Goal: Task Accomplishment & Management: Manage account settings

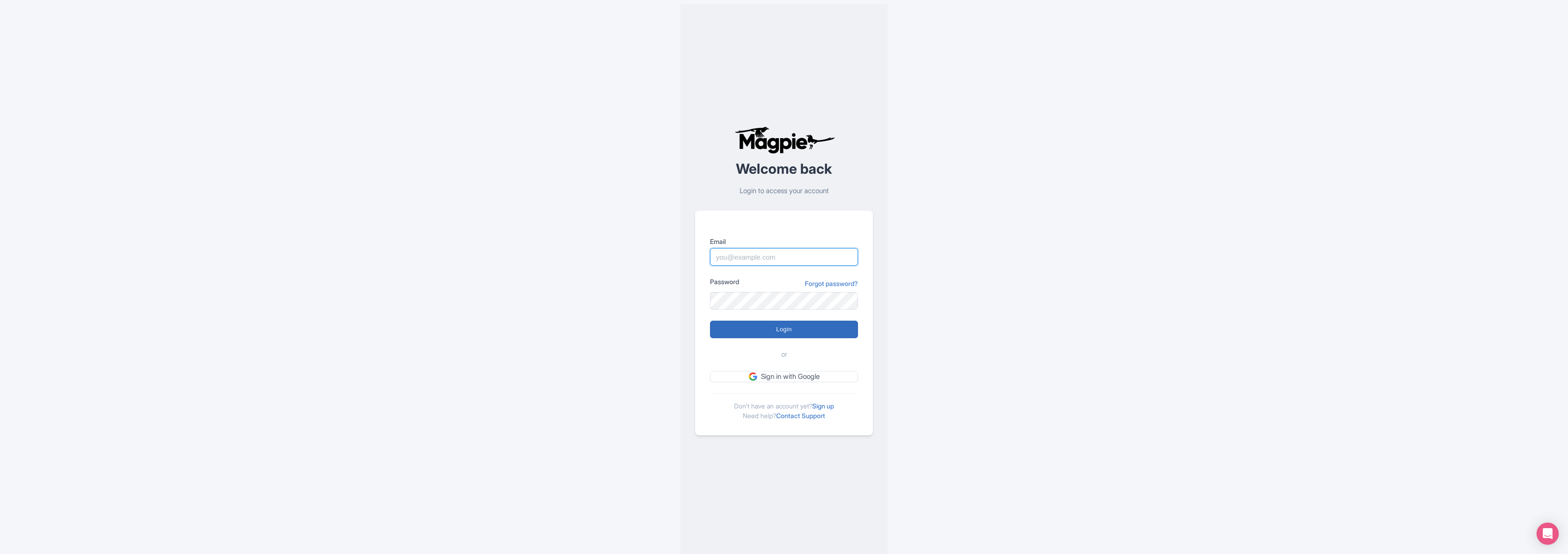
type input "marko@maxtour.co"
click at [792, 329] on input "Login" at bounding box center [784, 329] width 148 height 17
type input "Logging in..."
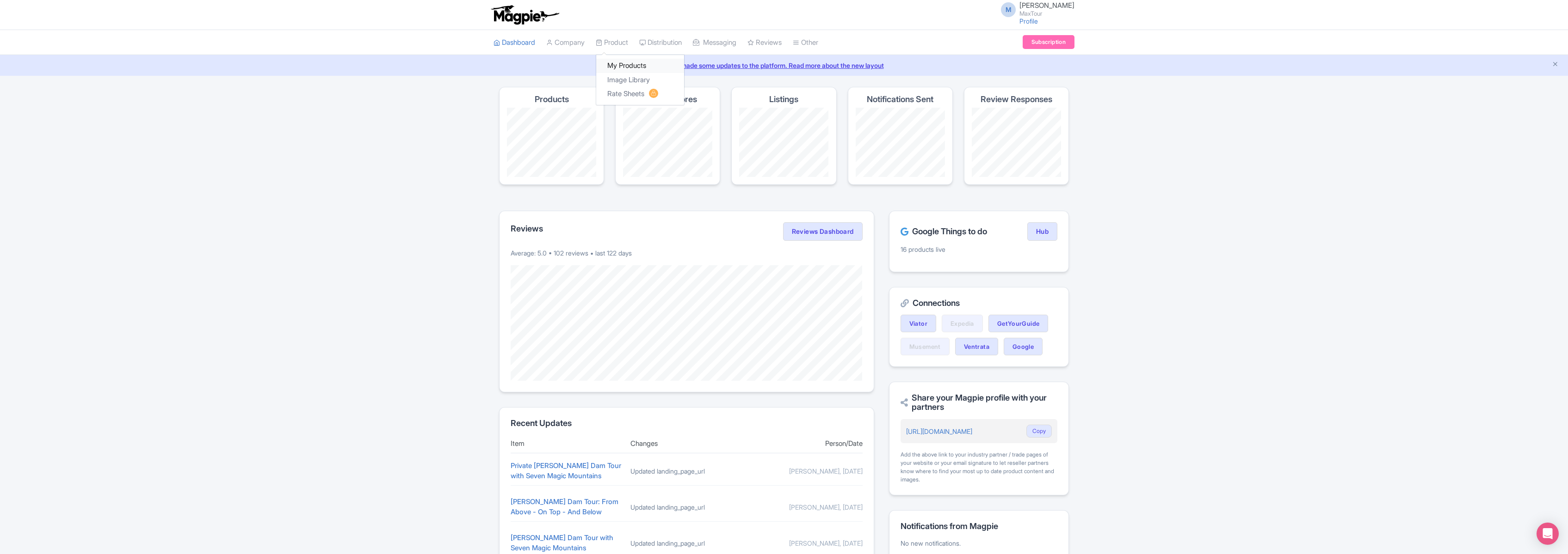
click at [628, 65] on link "My Products" at bounding box center [640, 65] width 88 height 14
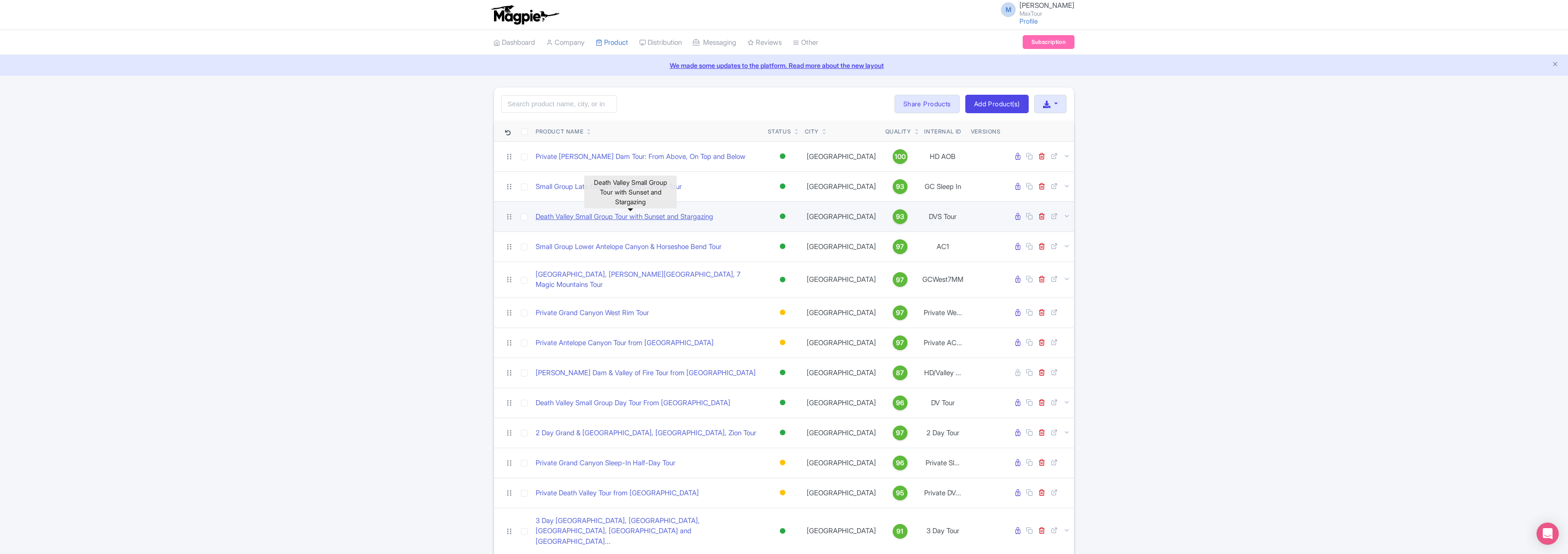
scroll to position [2, 0]
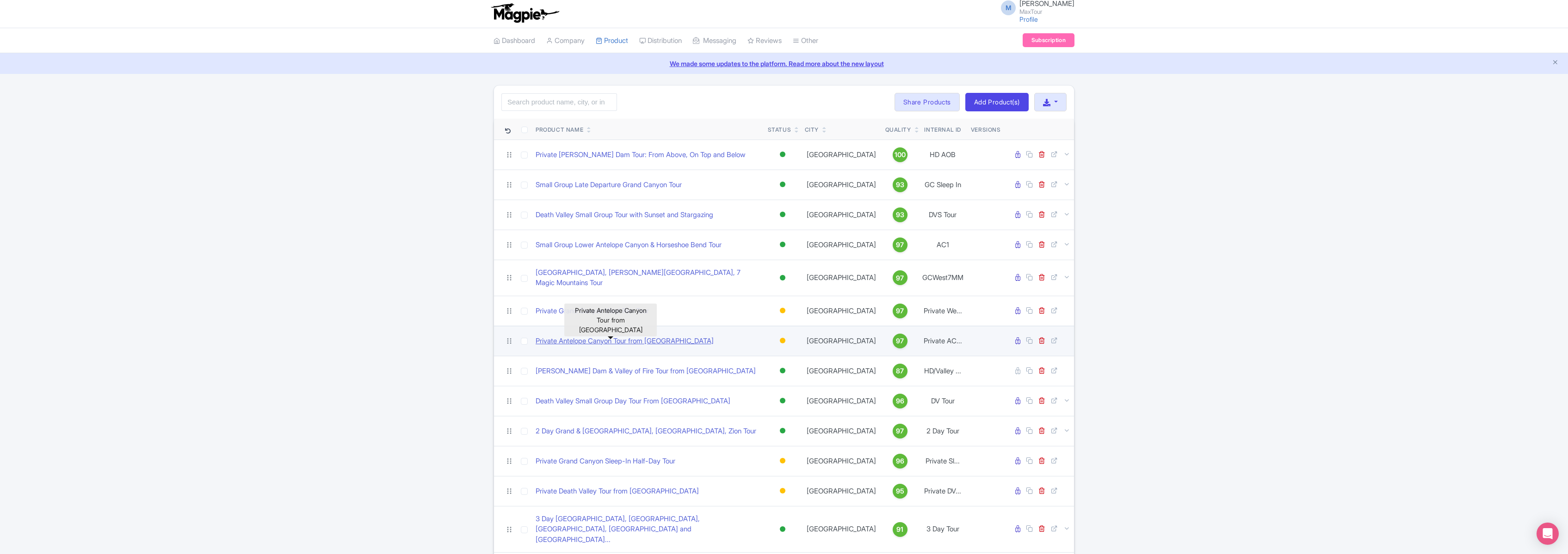
click at [612, 336] on link "Private Antelope Canyon Tour from Las Vegas" at bounding box center [625, 341] width 178 height 11
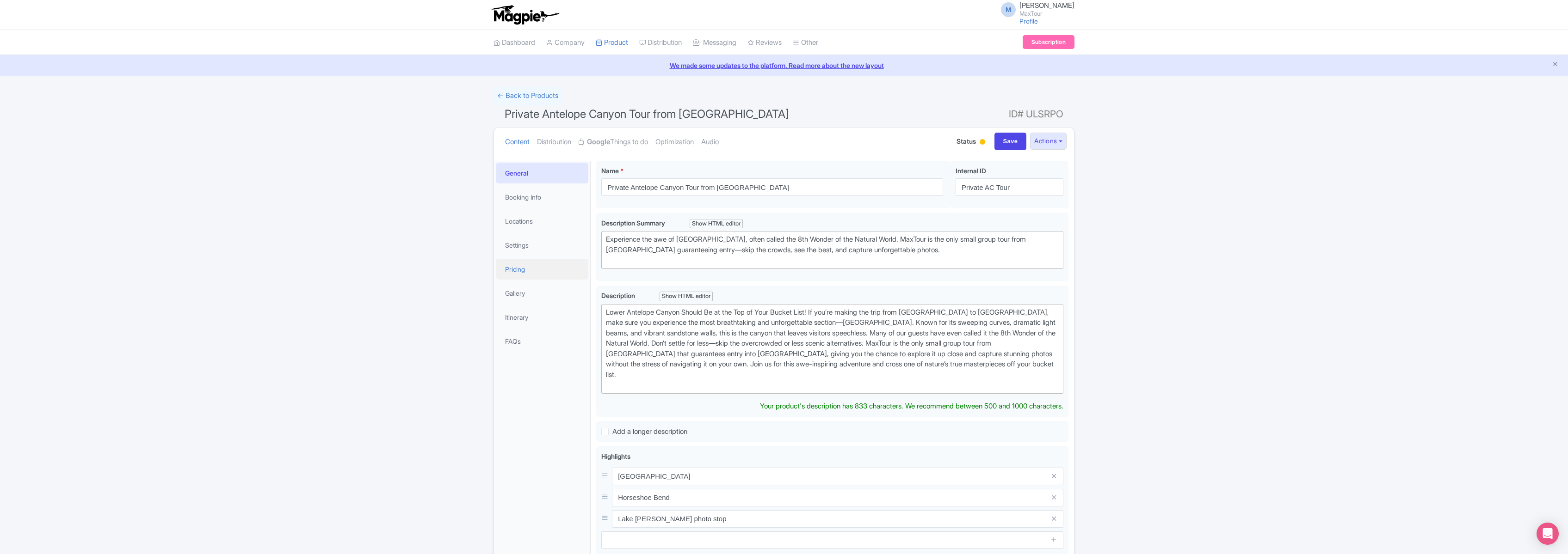
click at [514, 268] on link "Pricing" at bounding box center [542, 269] width 93 height 21
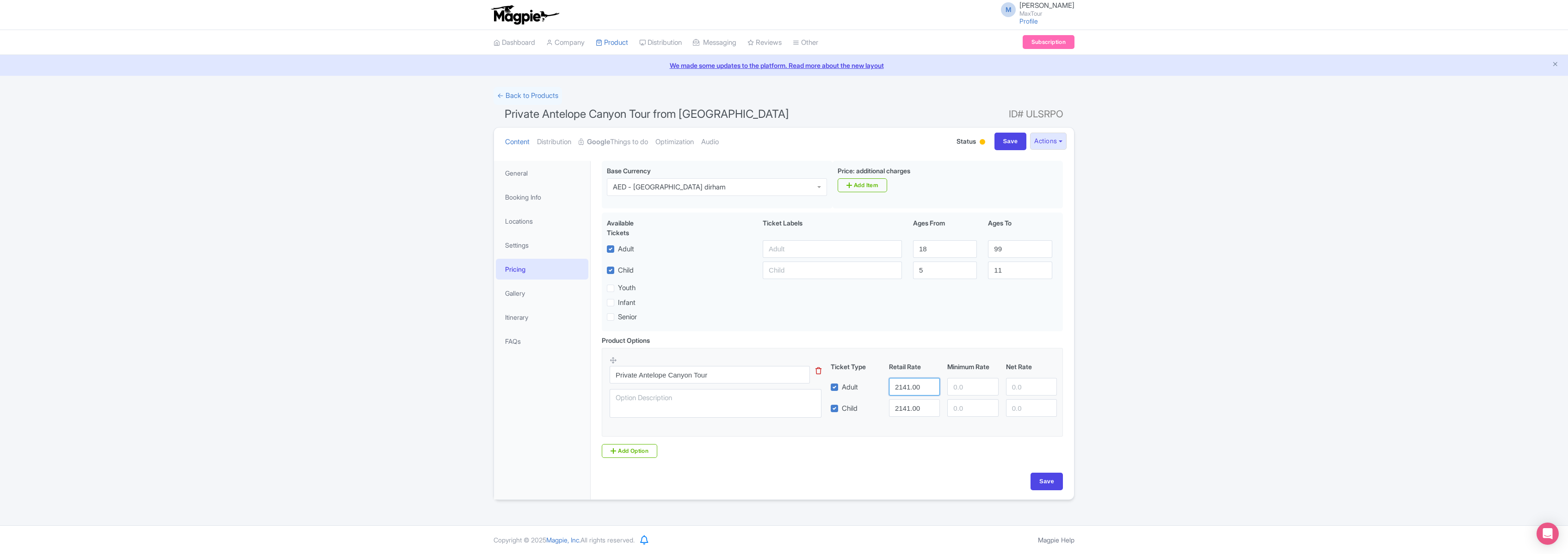
drag, startPoint x: 922, startPoint y: 390, endPoint x: 886, endPoint y: 384, distance: 36.5
click at [886, 384] on div "2141.00" at bounding box center [915, 387] width 59 height 17
type input "249"
drag, startPoint x: 921, startPoint y: 410, endPoint x: 864, endPoint y: 407, distance: 57.1
click at [864, 407] on div "Child 2141.00" at bounding box center [944, 408] width 234 height 17
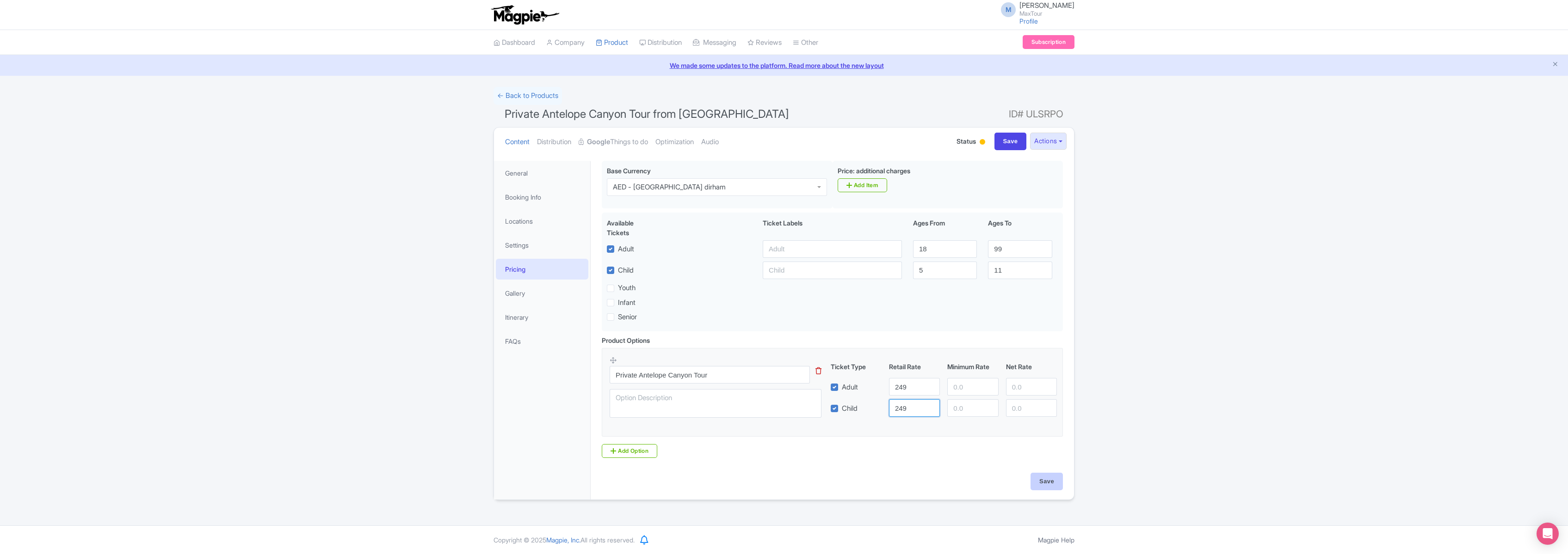
type input "249"
click at [1046, 482] on input "Save" at bounding box center [1047, 482] width 32 height 17
type input "Saving..."
click at [621, 137] on link "Google Things to do" at bounding box center [613, 142] width 69 height 29
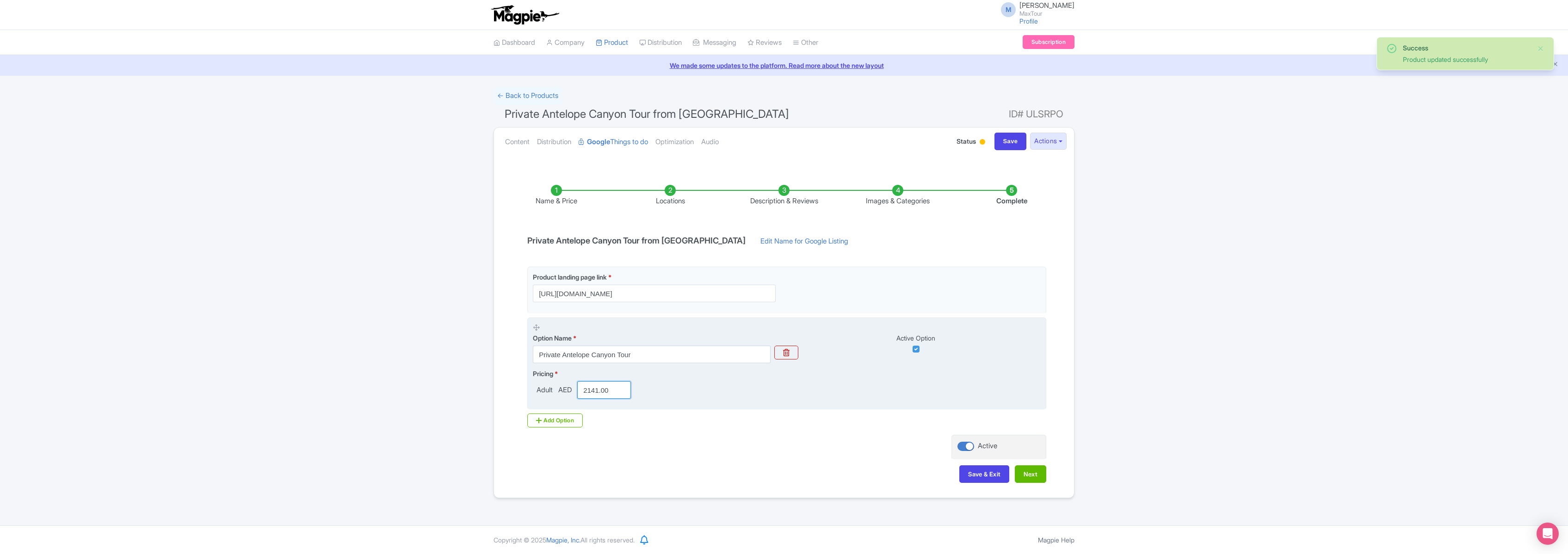
drag, startPoint x: 610, startPoint y: 390, endPoint x: 577, endPoint y: 387, distance: 33.1
click at [577, 387] on div "2141.00" at bounding box center [604, 390] width 61 height 17
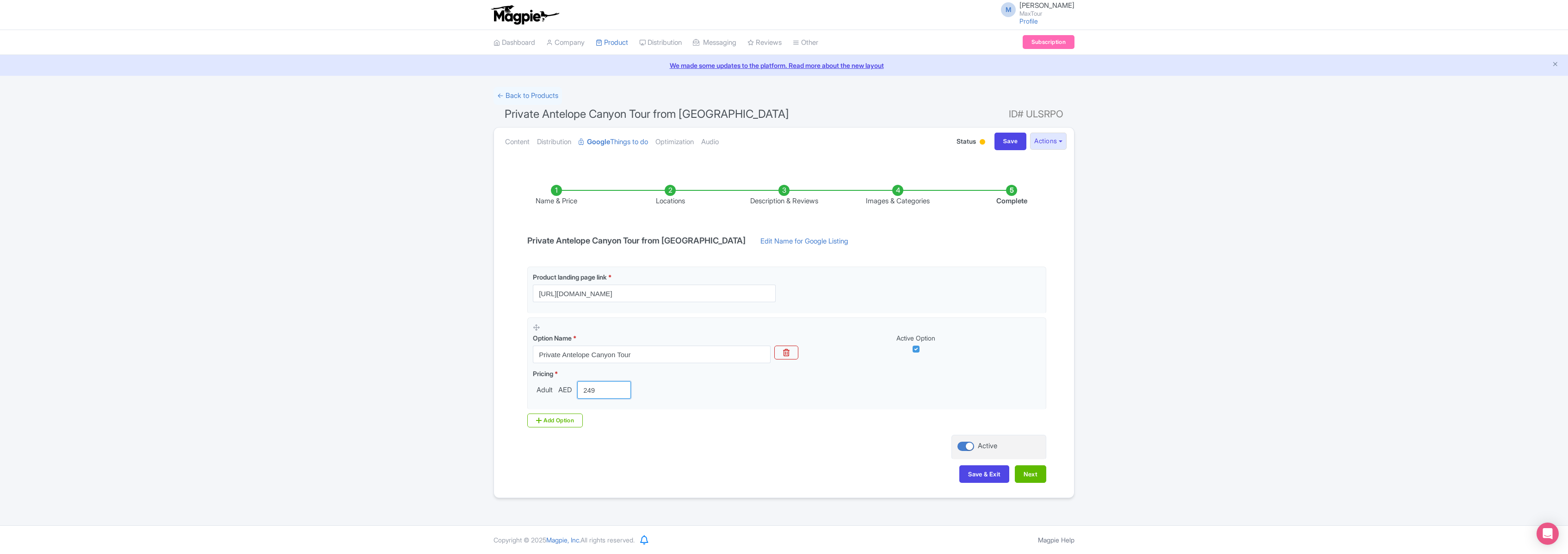
type input "249"
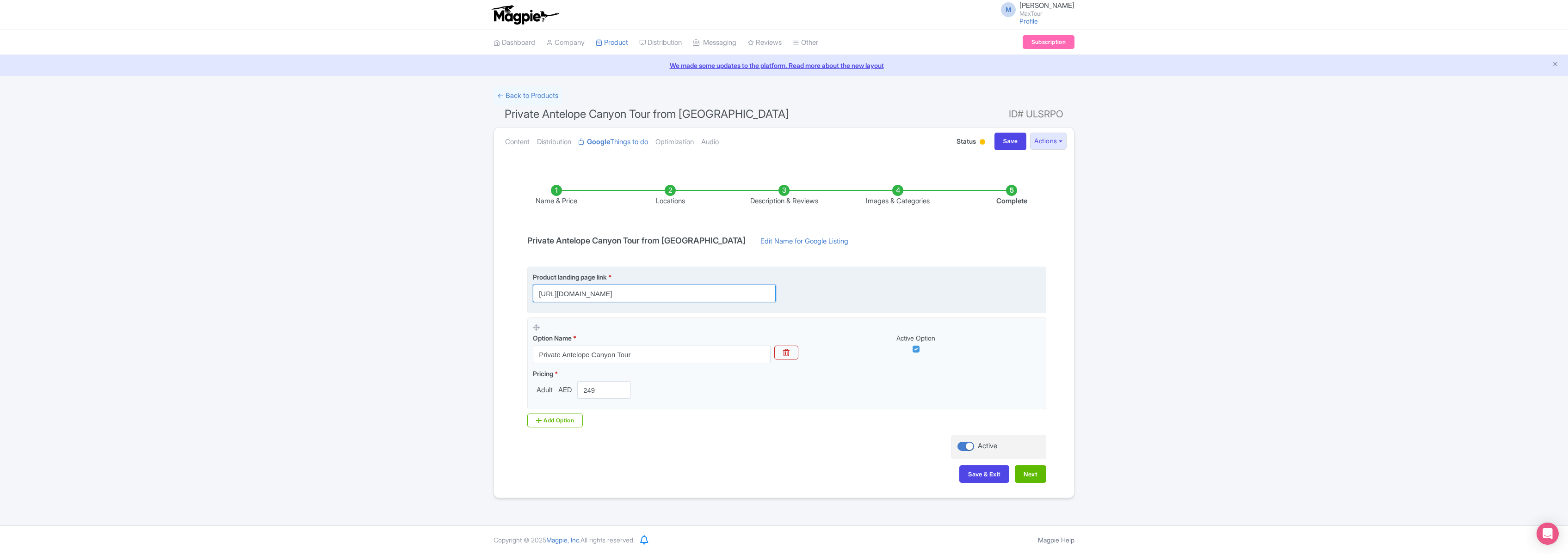
scroll to position [0, 241]
drag, startPoint x: 535, startPoint y: 293, endPoint x: 868, endPoint y: 290, distance: 333.0
click at [868, 290] on div "Product landing page link * https://www.maxtour.co/antelope-canyon-private-tour…" at bounding box center [786, 287] width 508 height 30
paste input "[URL][DOMAIN_NAME]"
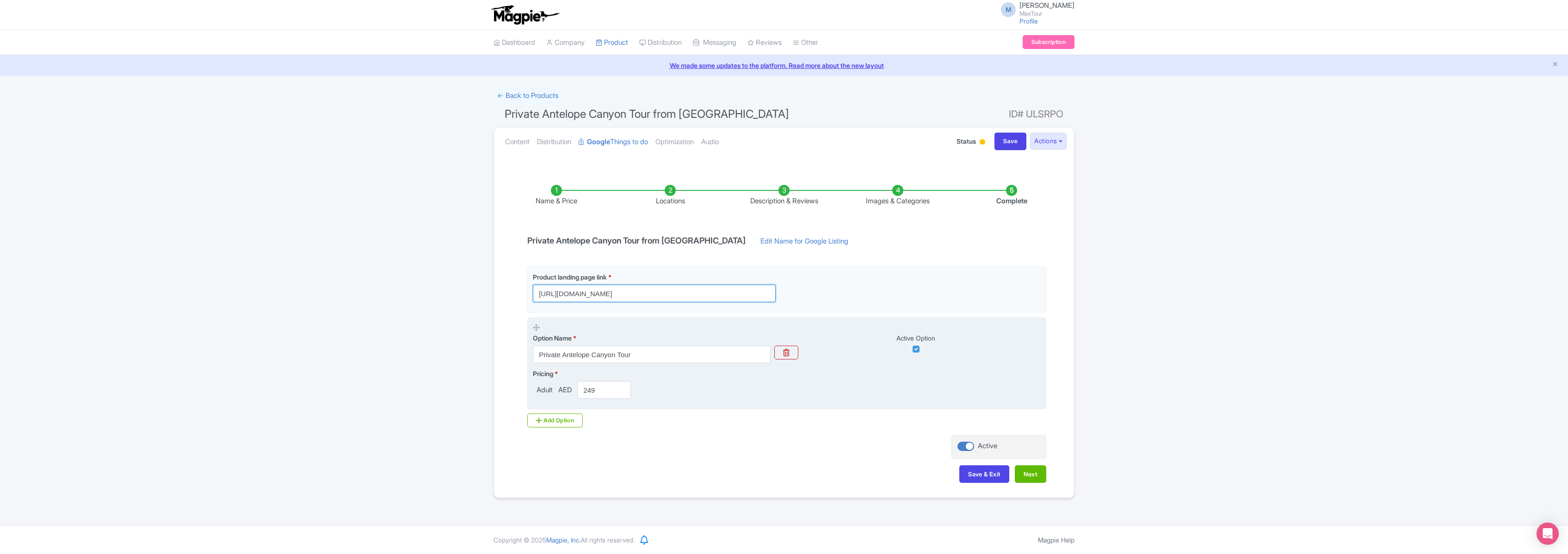
type input "[URL][DOMAIN_NAME]"
click at [568, 388] on span "AED" at bounding box center [564, 390] width 17 height 11
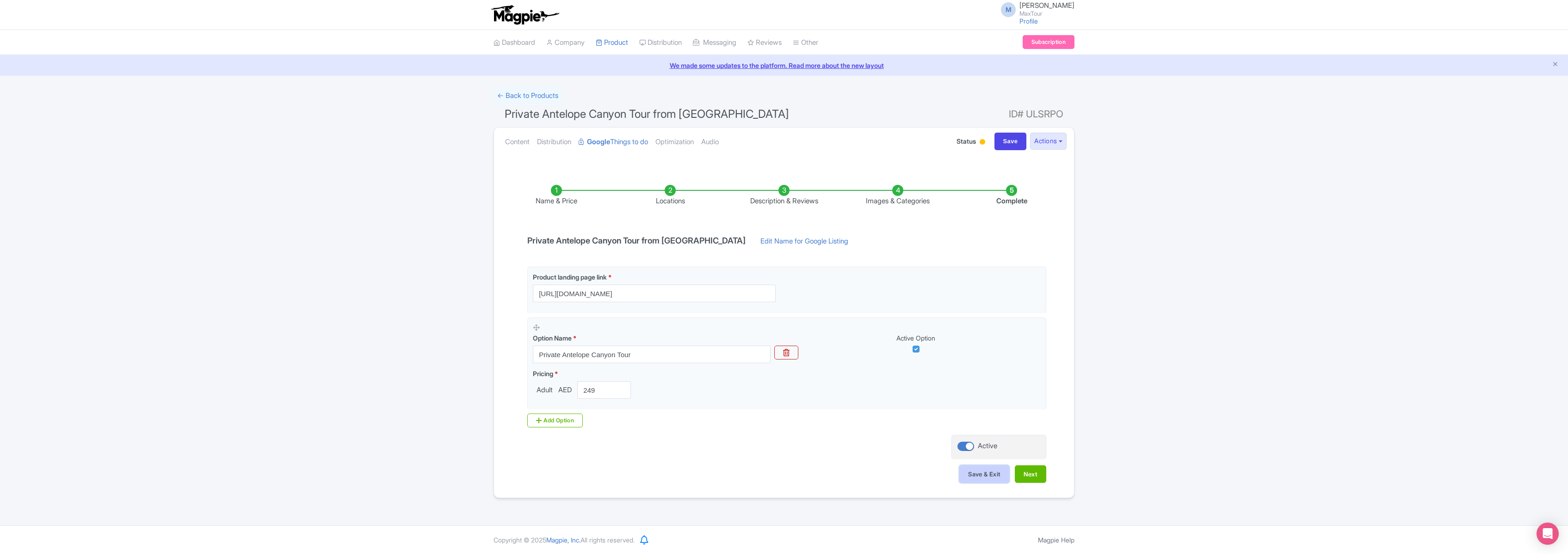
click at [987, 473] on button "Save & Exit" at bounding box center [984, 474] width 50 height 17
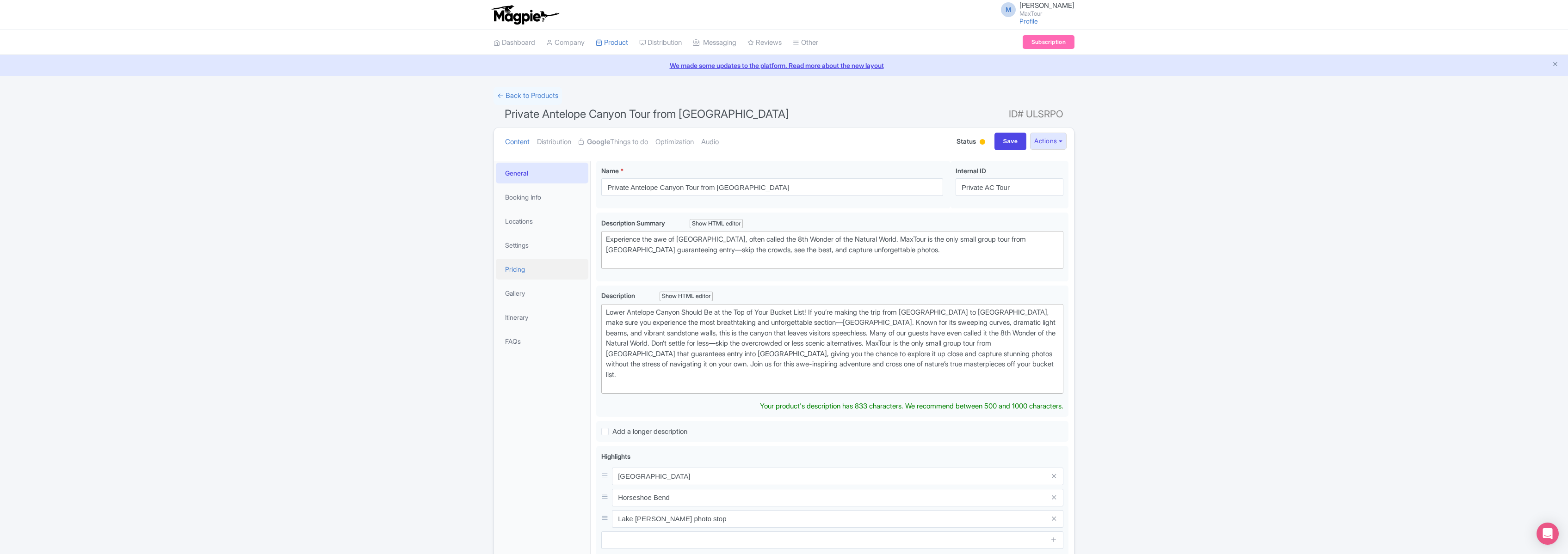
click at [520, 270] on link "Pricing" at bounding box center [542, 269] width 93 height 21
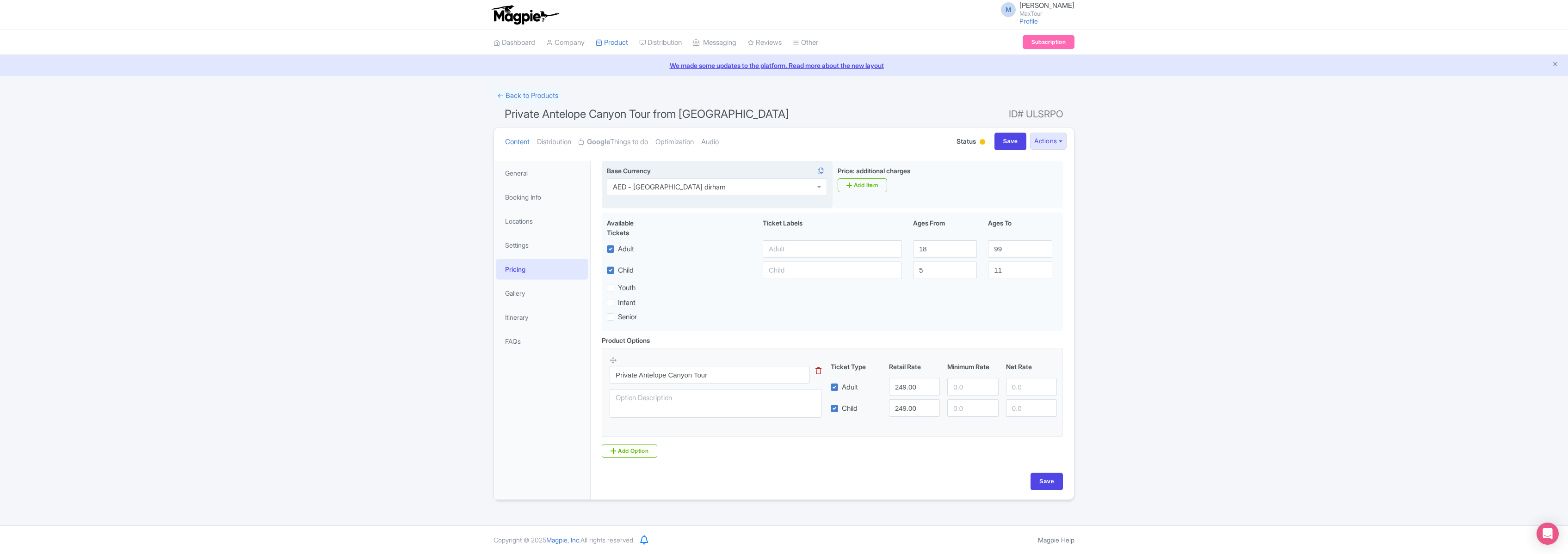
click at [717, 190] on div "AED - [GEOGRAPHIC_DATA] dirham" at bounding box center [669, 187] width 113 height 8
click at [1050, 482] on input "Save" at bounding box center [1047, 482] width 32 height 17
type input "Saving..."
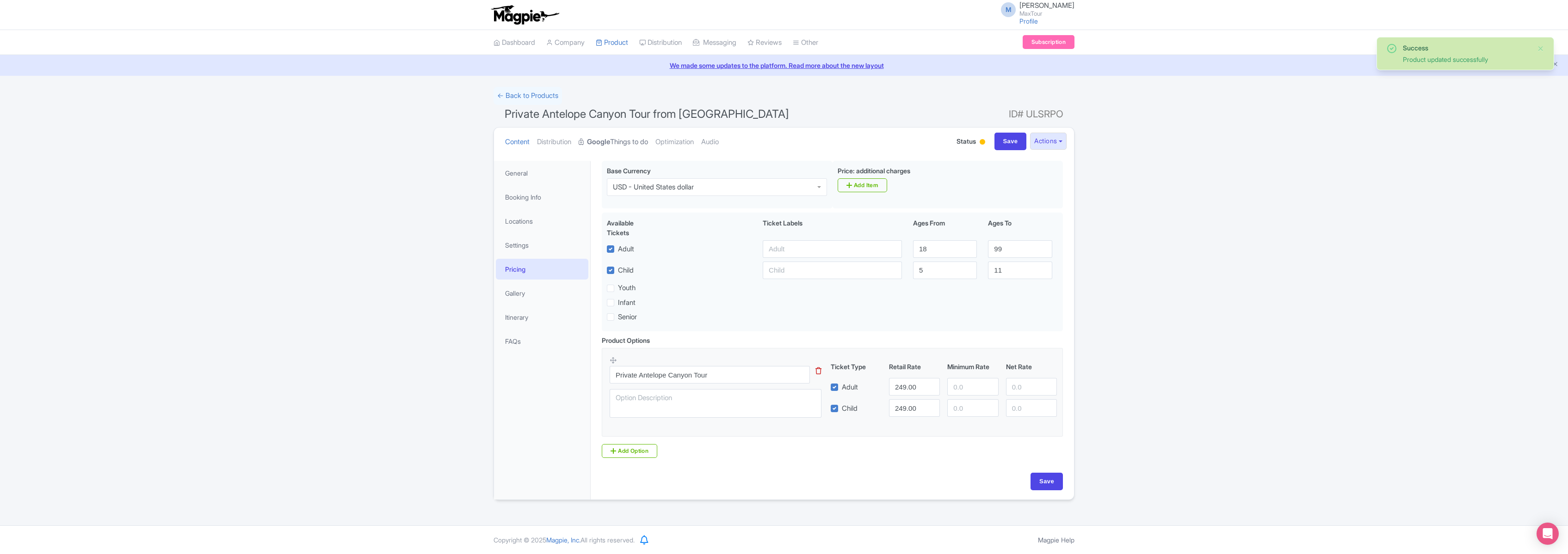
click at [610, 139] on strong "Google" at bounding box center [598, 142] width 23 height 11
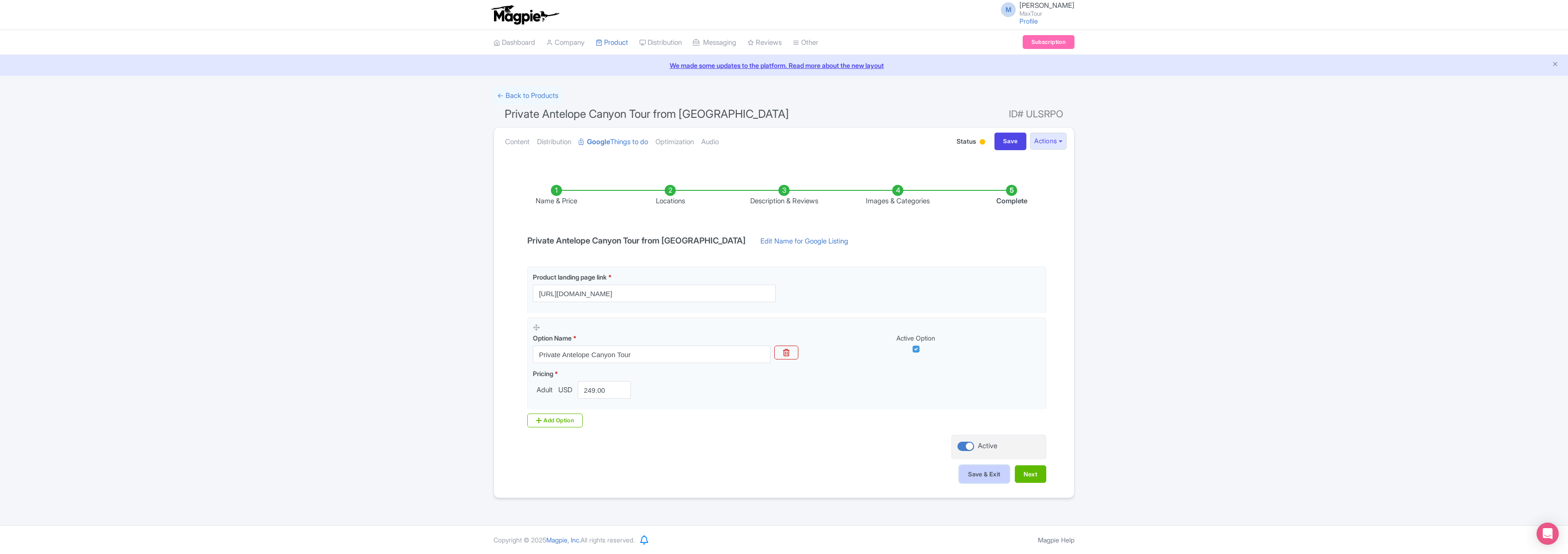
click at [975, 474] on button "Save & Exit" at bounding box center [984, 474] width 50 height 17
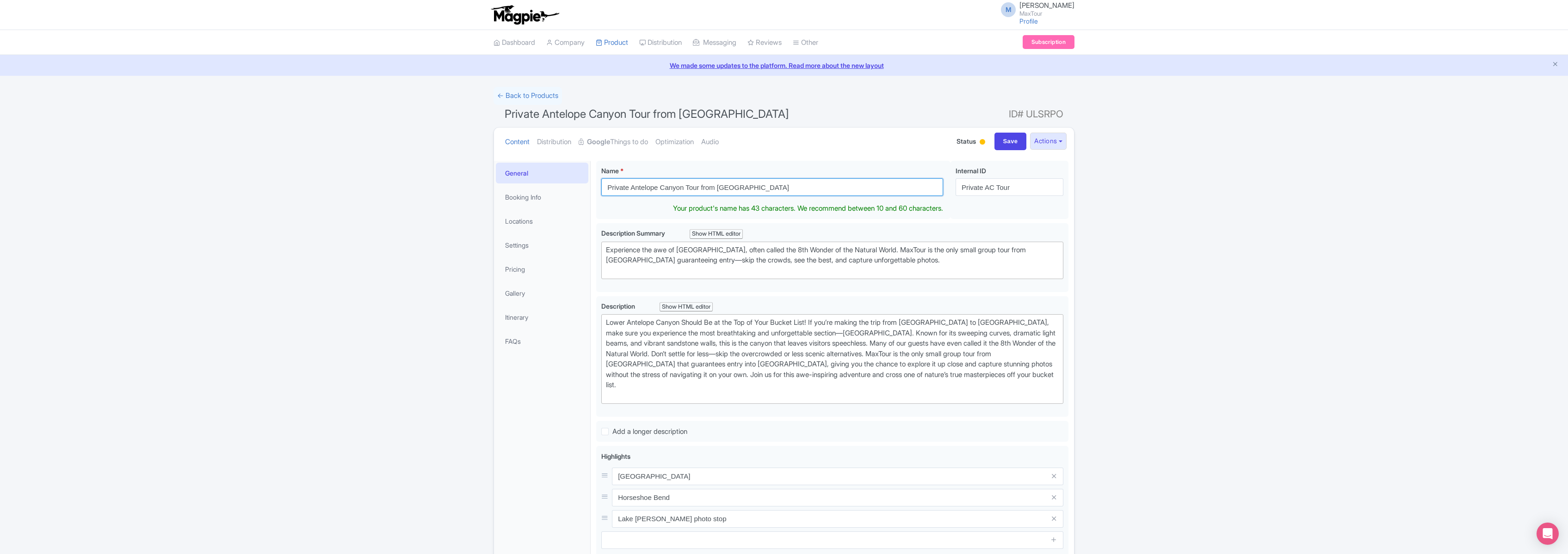
drag, startPoint x: 631, startPoint y: 187, endPoint x: 574, endPoint y: 179, distance: 57.6
click at [574, 179] on div "General Booking Info Locations Settings Pricing Gallery Itinerary FAQs Private …" at bounding box center [784, 437] width 580 height 564
type input "Antelope Canyon Tour from [GEOGRAPHIC_DATA]"
drag, startPoint x: 1002, startPoint y: 141, endPoint x: 992, endPoint y: 144, distance: 10.4
click at [1002, 141] on input "Save" at bounding box center [1010, 141] width 32 height 17
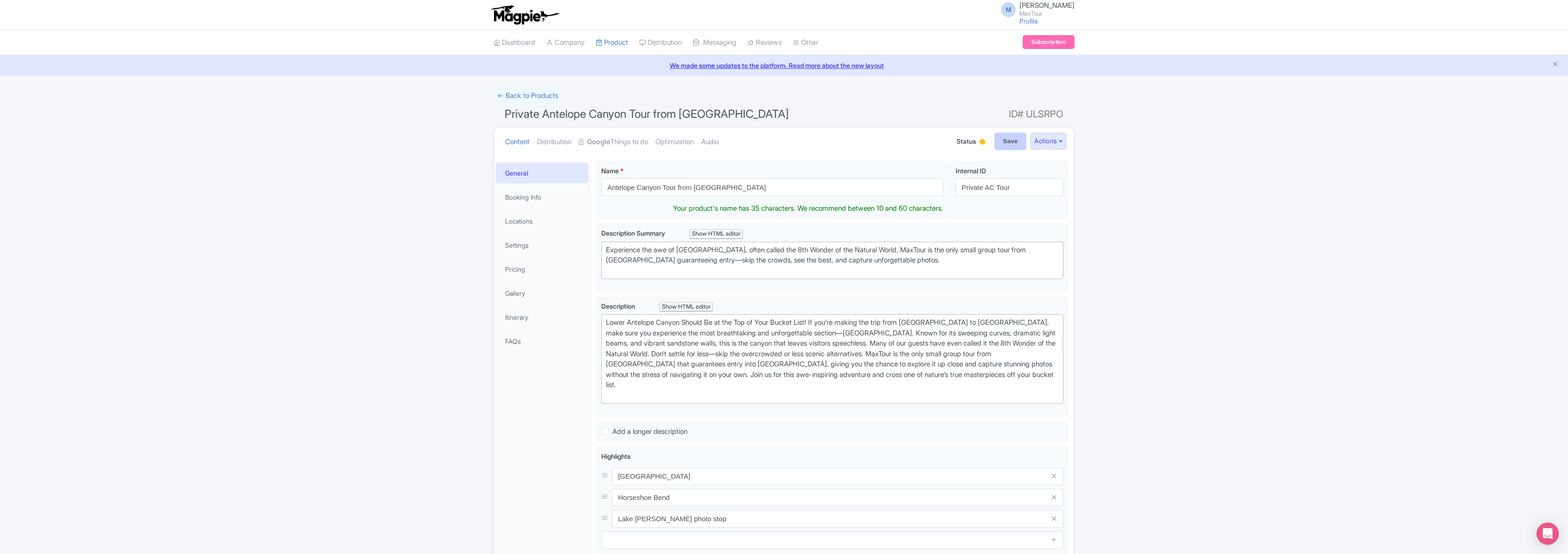
type input "Saving..."
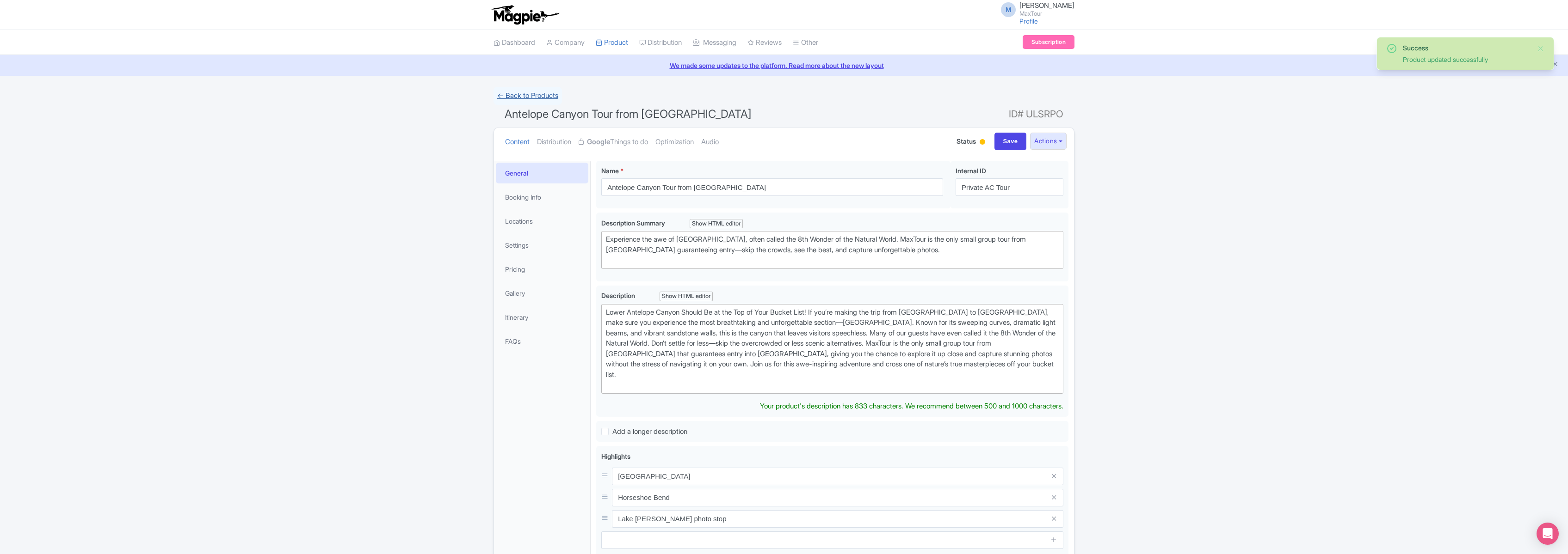
click at [511, 95] on link "← Back to Products" at bounding box center [528, 96] width 69 height 18
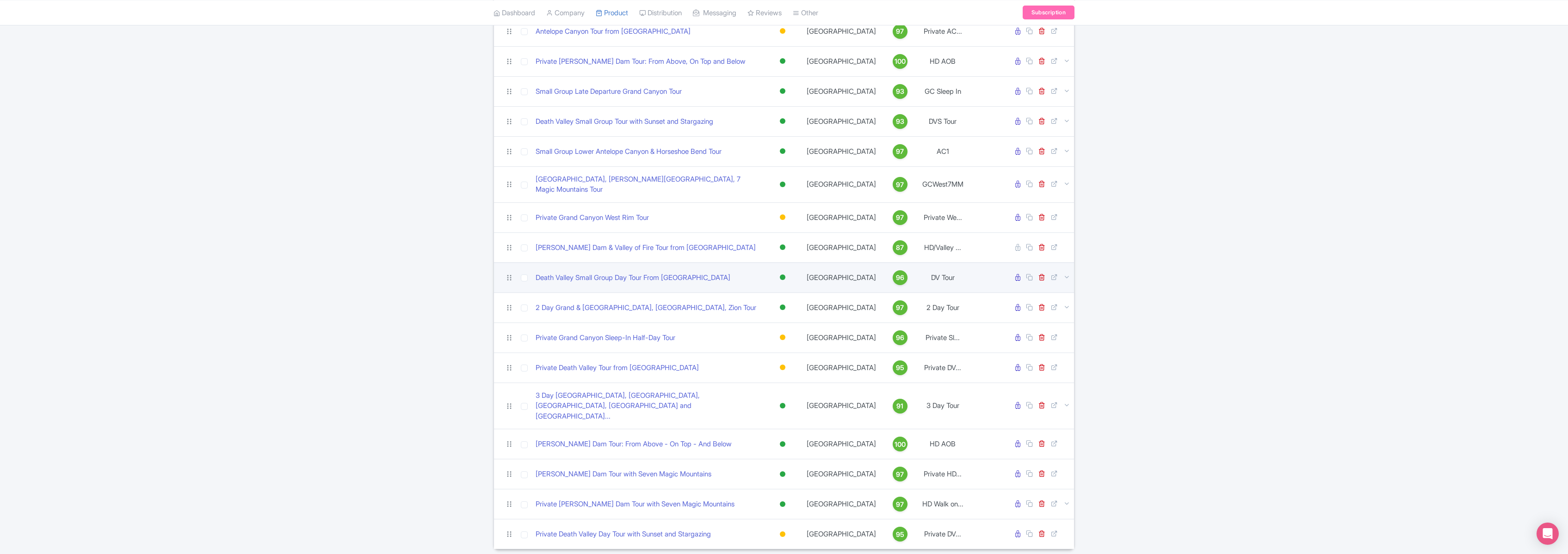
scroll to position [125, 0]
click at [660, 151] on link "Small Group Lower Antelope Canyon & Horseshoe Bend Tour" at bounding box center [629, 151] width 186 height 11
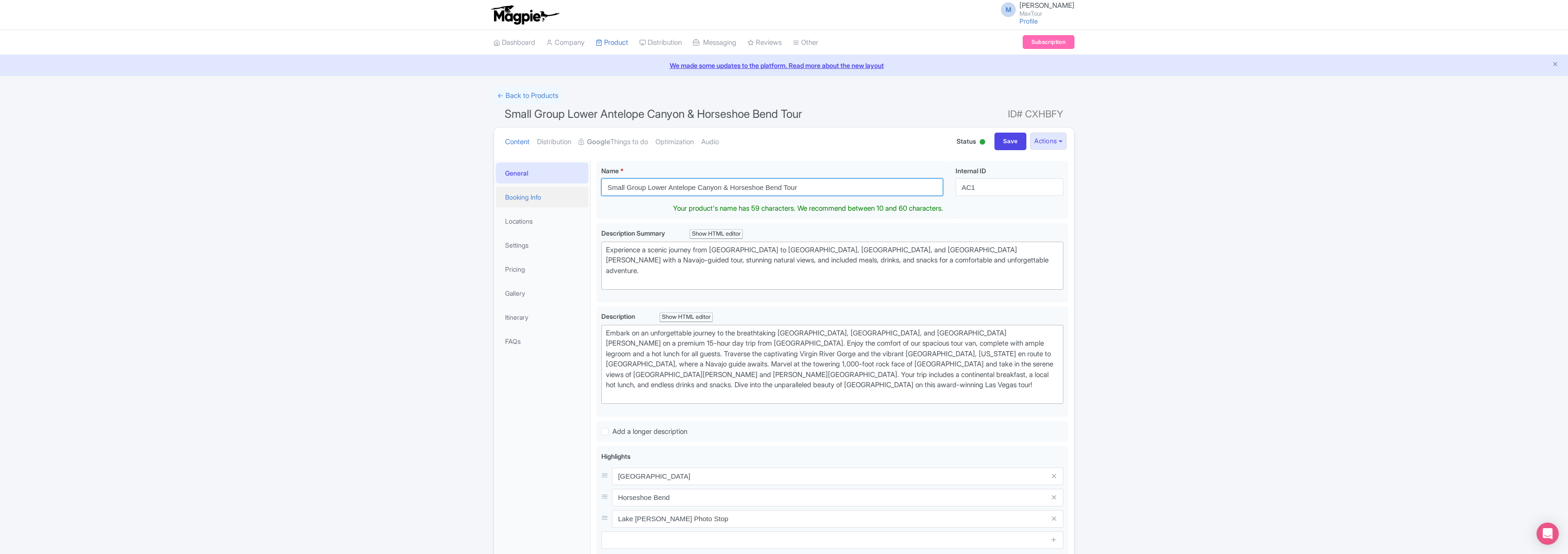
drag, startPoint x: 644, startPoint y: 188, endPoint x: 581, endPoint y: 186, distance: 63.0
click at [581, 186] on div "General Booking Info Locations Settings Pricing Gallery Itinerary FAQs Small Gr…" at bounding box center [784, 448] width 580 height 585
type input "Private [GEOGRAPHIC_DATA] & Horseshoe Bend Tour"
click at [524, 266] on link "Pricing" at bounding box center [542, 269] width 93 height 21
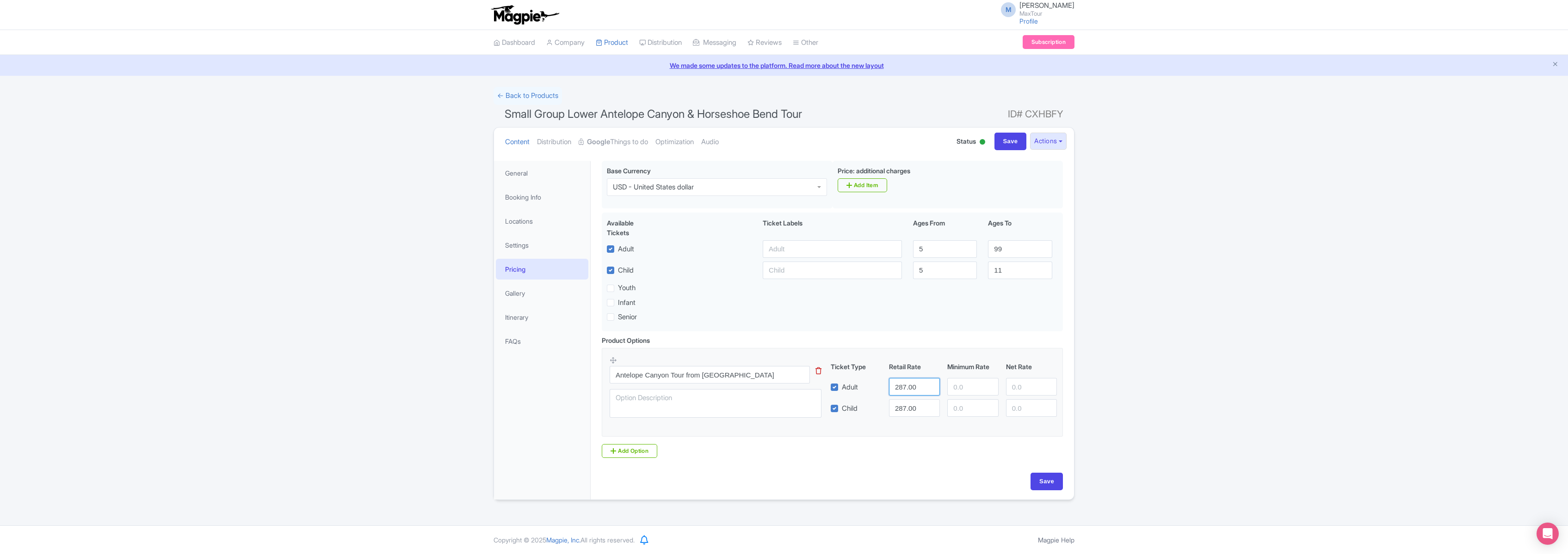
drag, startPoint x: 906, startPoint y: 387, endPoint x: 883, endPoint y: 383, distance: 23.3
click at [883, 383] on div "Adult 287.00" at bounding box center [944, 387] width 234 height 17
drag, startPoint x: 919, startPoint y: 388, endPoint x: 843, endPoint y: 378, distance: 76.7
click at [843, 378] on div "Ticket Type Retail Rate Minimum Rate Net Rate Adult 287.00 Child 287.00 This ti…" at bounding box center [944, 389] width 223 height 55
type input "2141.00"
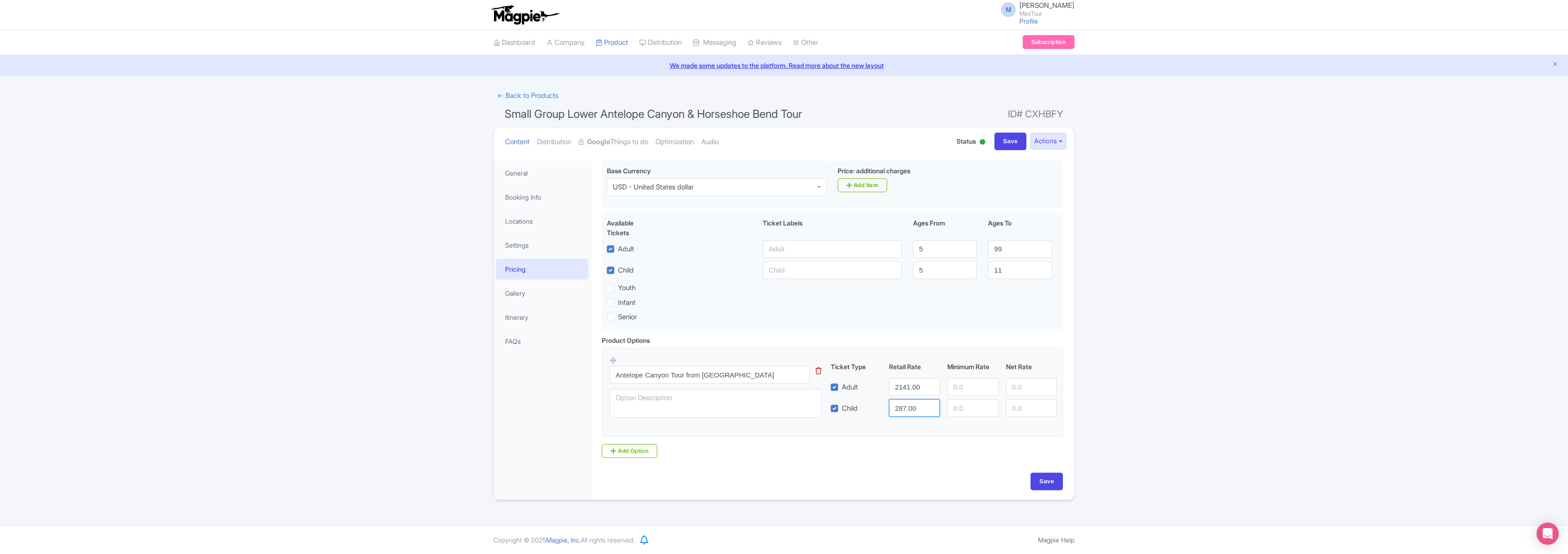
drag, startPoint x: 917, startPoint y: 410, endPoint x: 865, endPoint y: 406, distance: 52.2
click at [865, 406] on div "Child 287.00" at bounding box center [944, 408] width 234 height 17
type input "2141.00"
click at [1044, 484] on input "Save" at bounding box center [1047, 482] width 32 height 17
type input "Saving..."
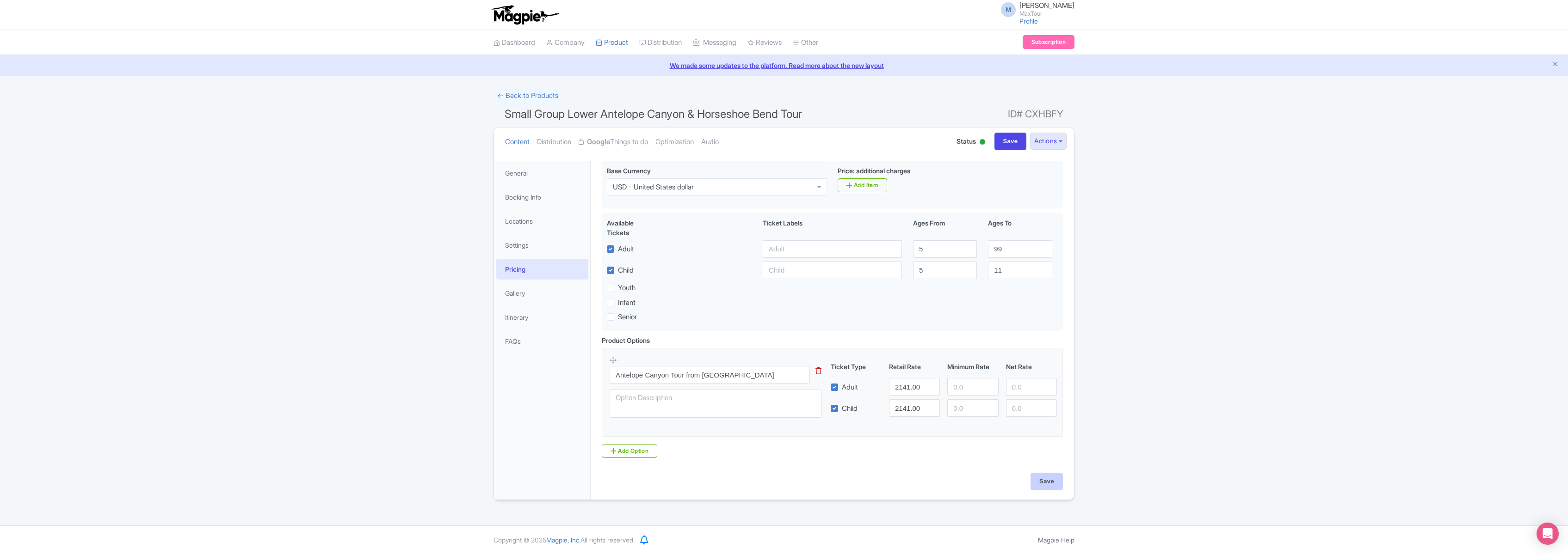
type input "Saving..."
click at [1050, 486] on input "Save" at bounding box center [1047, 482] width 32 height 17
type input "Saving..."
click at [619, 142] on link "Google Things to do" at bounding box center [613, 142] width 69 height 29
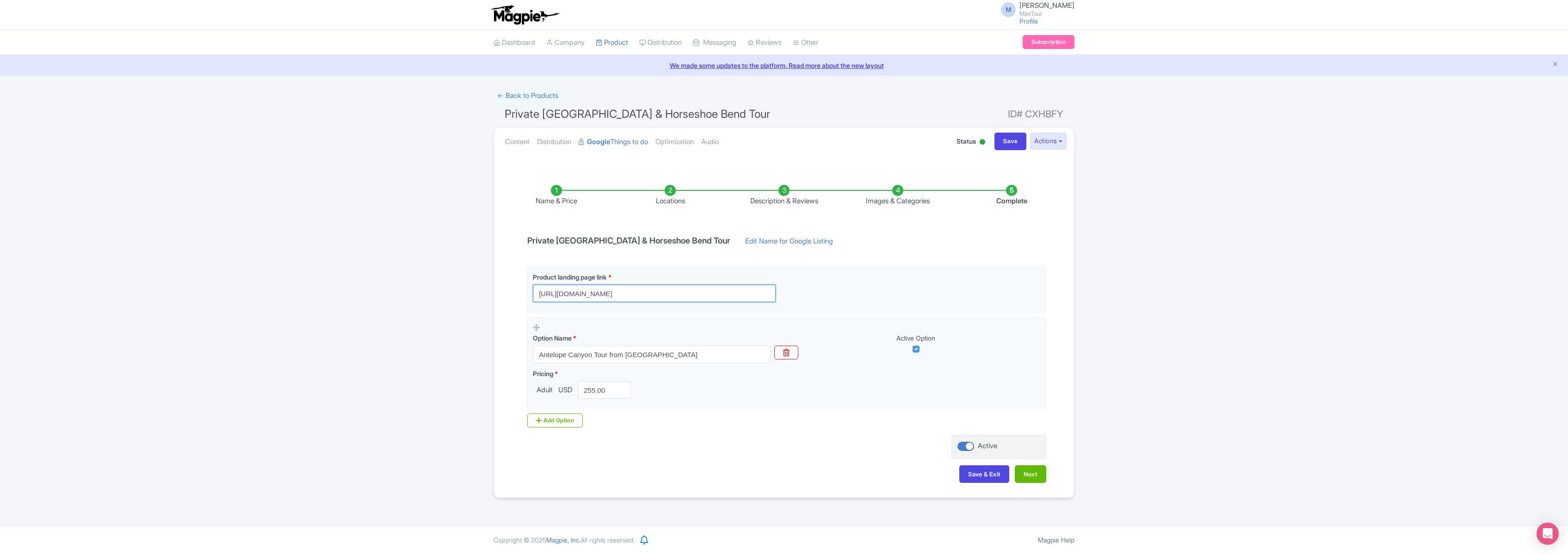
scroll to position [0, 283]
drag, startPoint x: 538, startPoint y: 292, endPoint x: 1071, endPoint y: 307, distance: 533.2
click at [1071, 306] on div "Name & Price Locations Description & Reviews Images & Categories Complete Priva…" at bounding box center [784, 329] width 580 height 326
paste input "[URL][DOMAIN_NAME]"
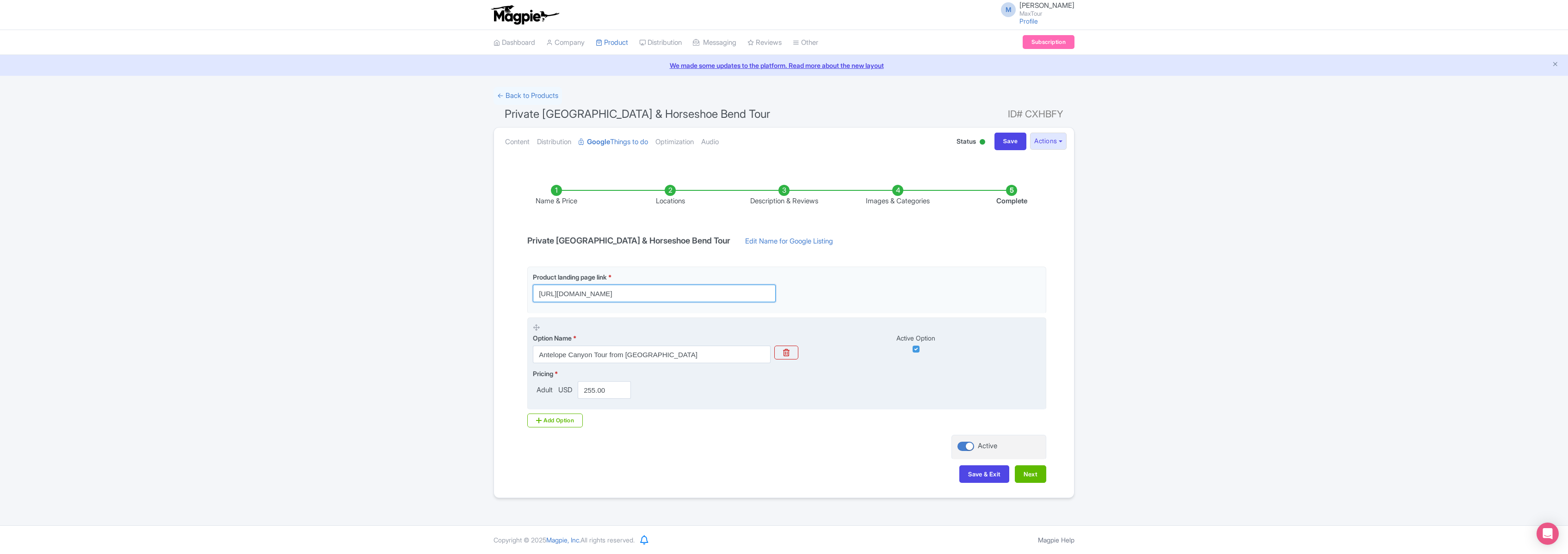
type input "https://www.maxtour.co/antelope-canyon-private-tour/"
drag, startPoint x: 583, startPoint y: 389, endPoint x: 644, endPoint y: 396, distance: 61.4
click at [644, 396] on div "Pricing * Adult USD 255.00" at bounding box center [786, 384] width 508 height 30
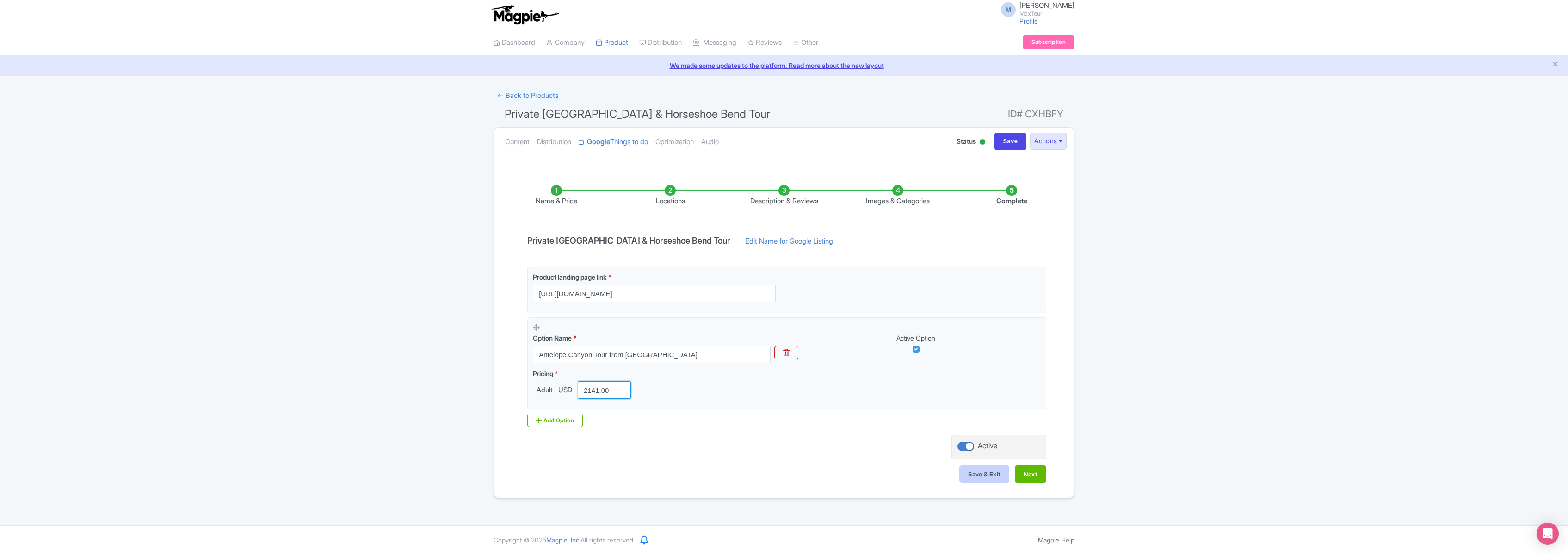
type input "2141.00"
click at [969, 476] on button "Save & Exit" at bounding box center [984, 474] width 50 height 17
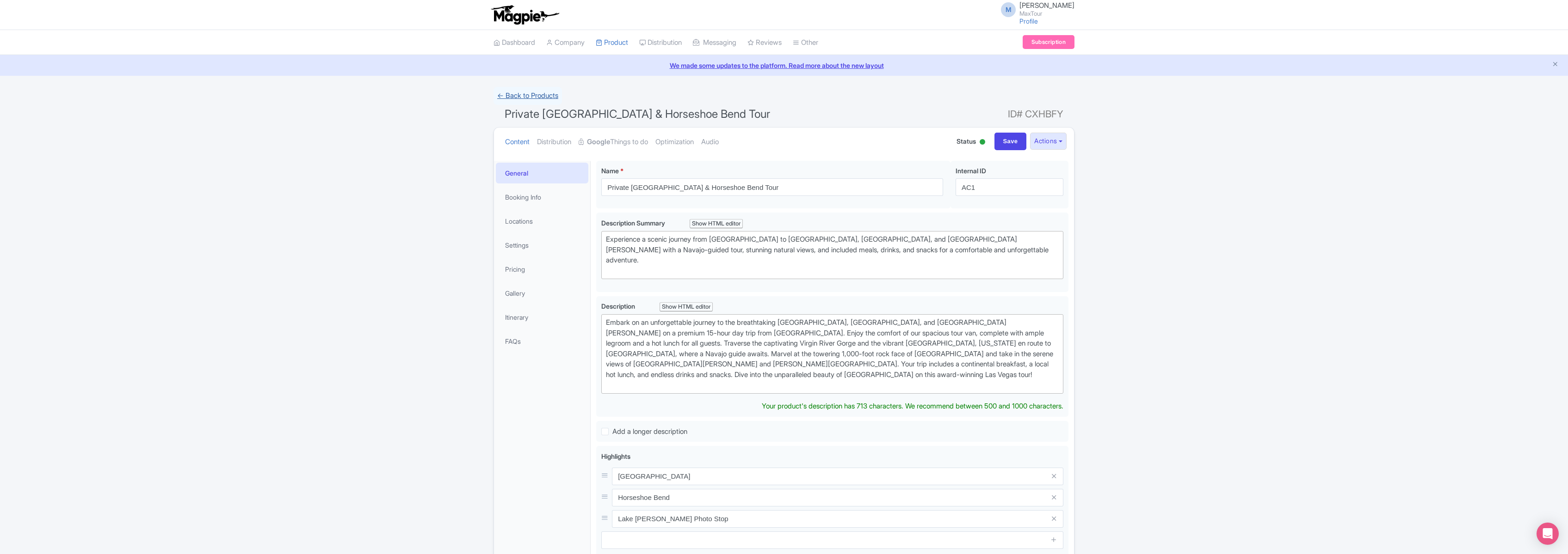
click at [525, 95] on link "← Back to Products" at bounding box center [528, 96] width 69 height 18
